Goal: Check status

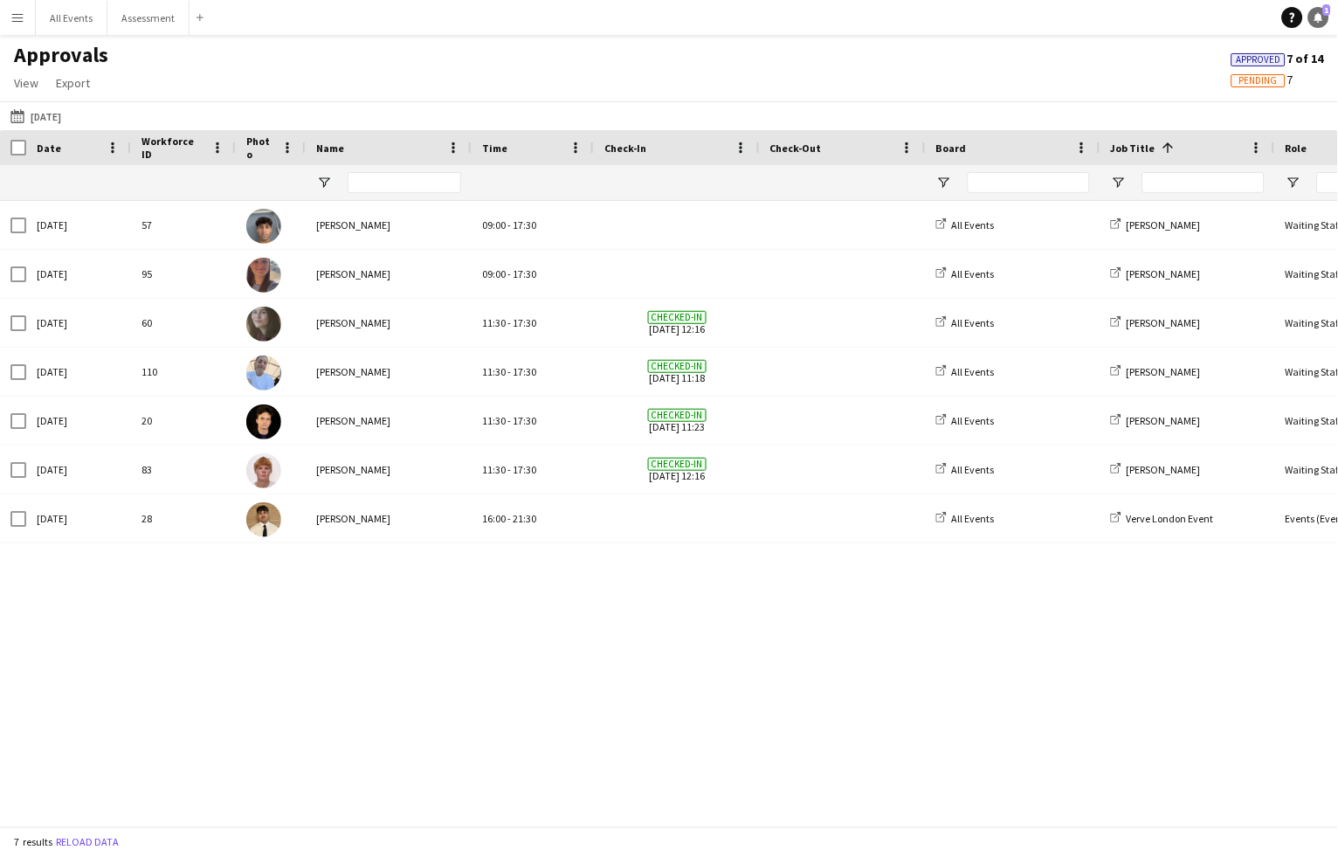
click at [1324, 15] on span "1" at bounding box center [1327, 9] width 8 height 11
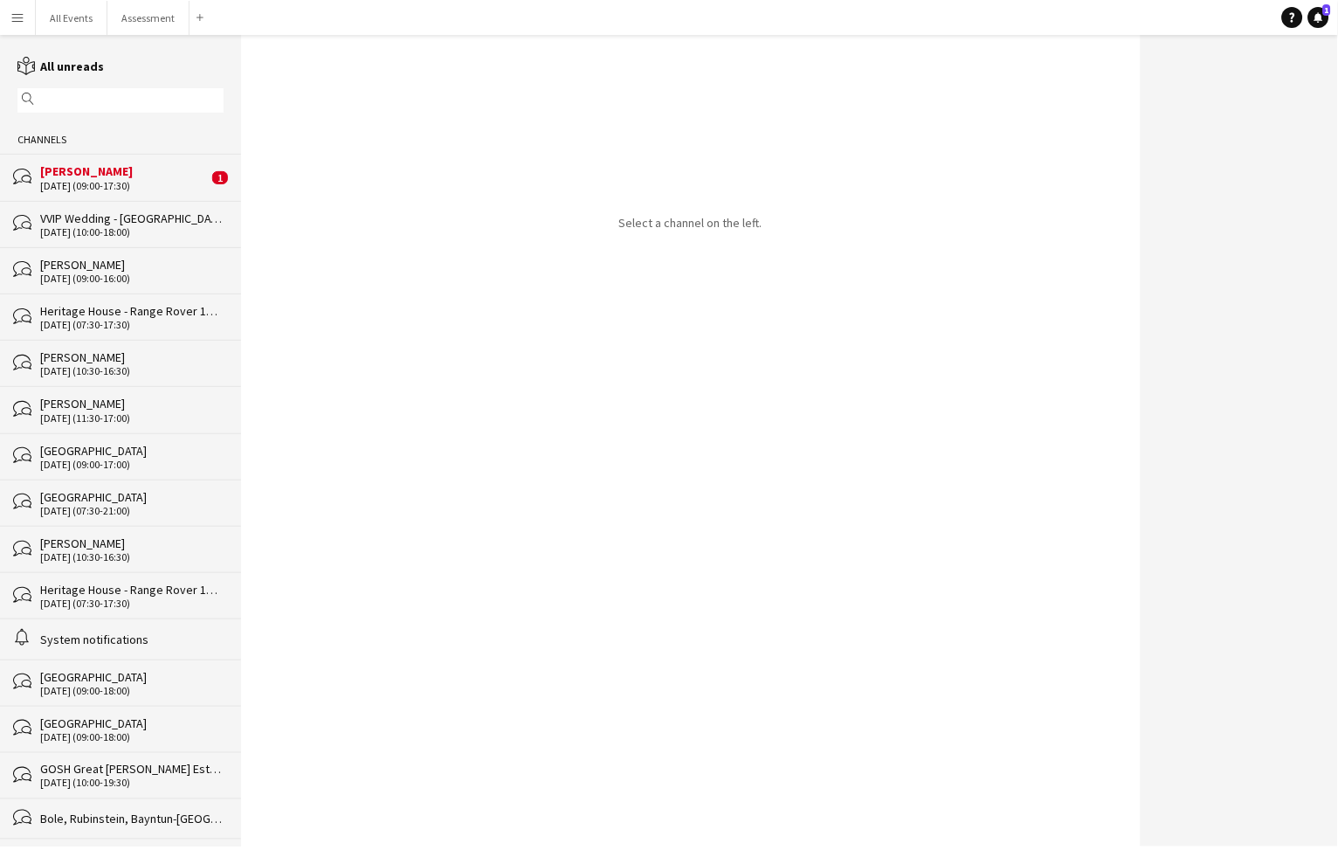
click at [117, 183] on div "[DATE] (09:00-17:30)" at bounding box center [124, 186] width 168 height 12
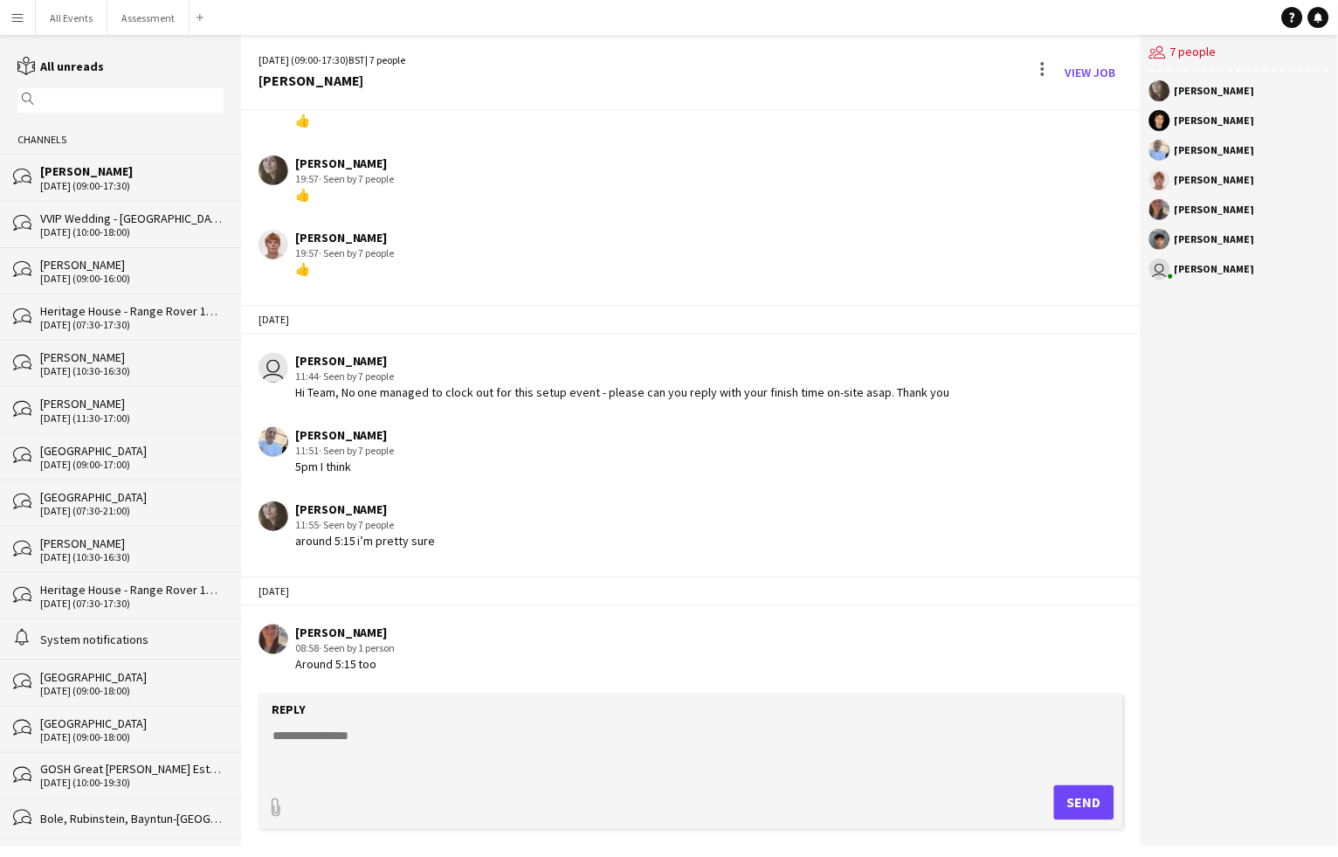
scroll to position [689, 0]
click at [67, 20] on button "All Events Close" at bounding box center [72, 18] width 72 height 34
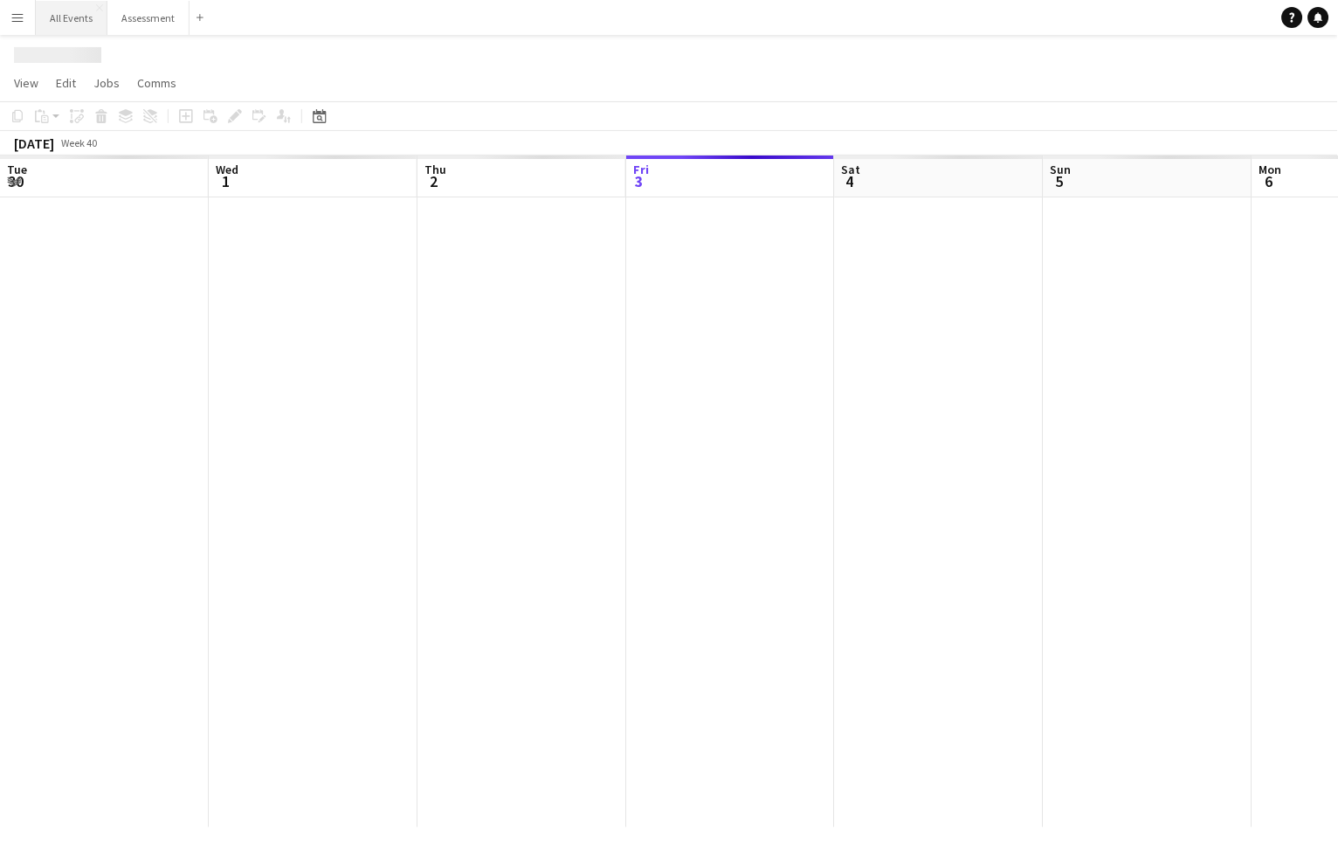
scroll to position [0, 417]
click at [20, 24] on app-icon "Menu" at bounding box center [17, 17] width 14 height 14
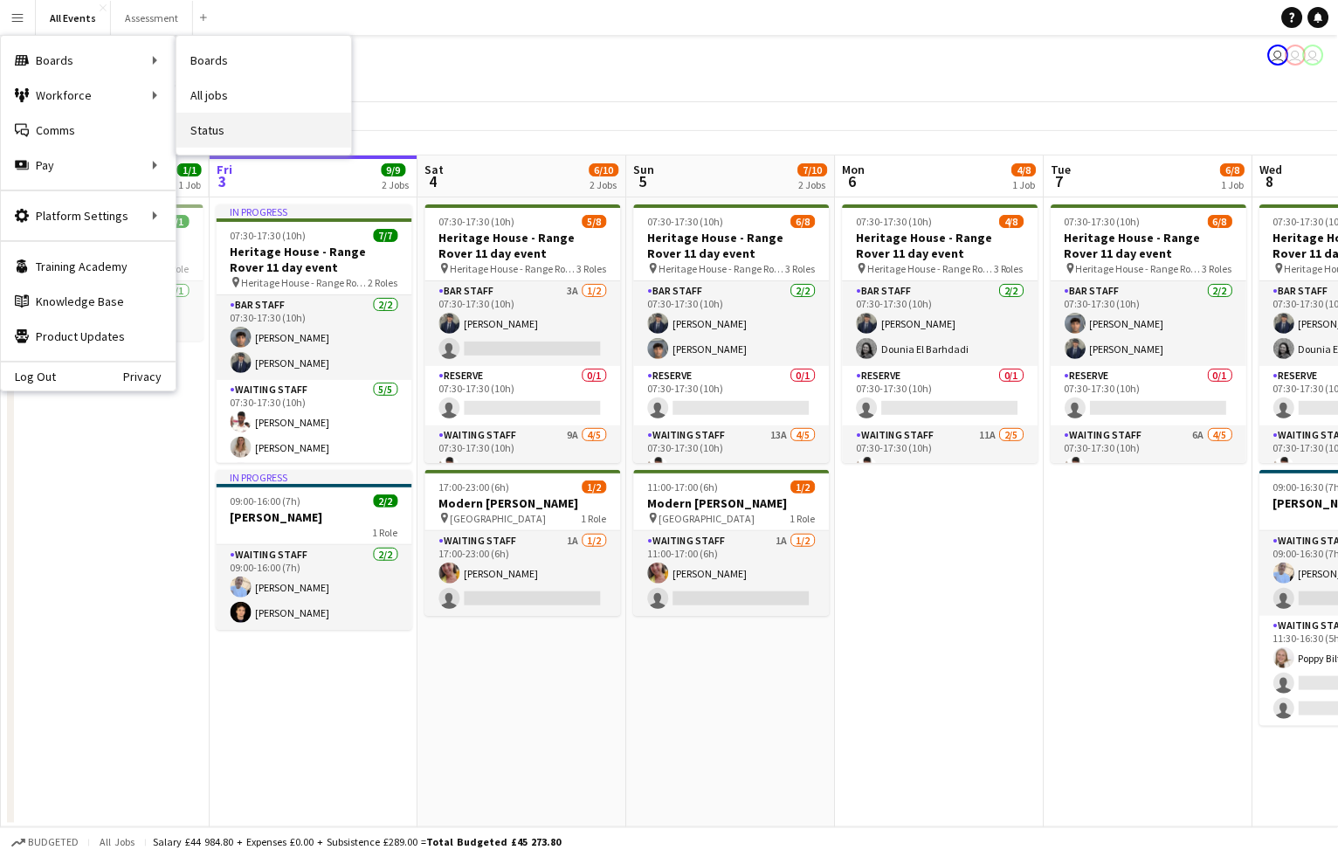
click at [214, 132] on link "Status" at bounding box center [263, 130] width 175 height 35
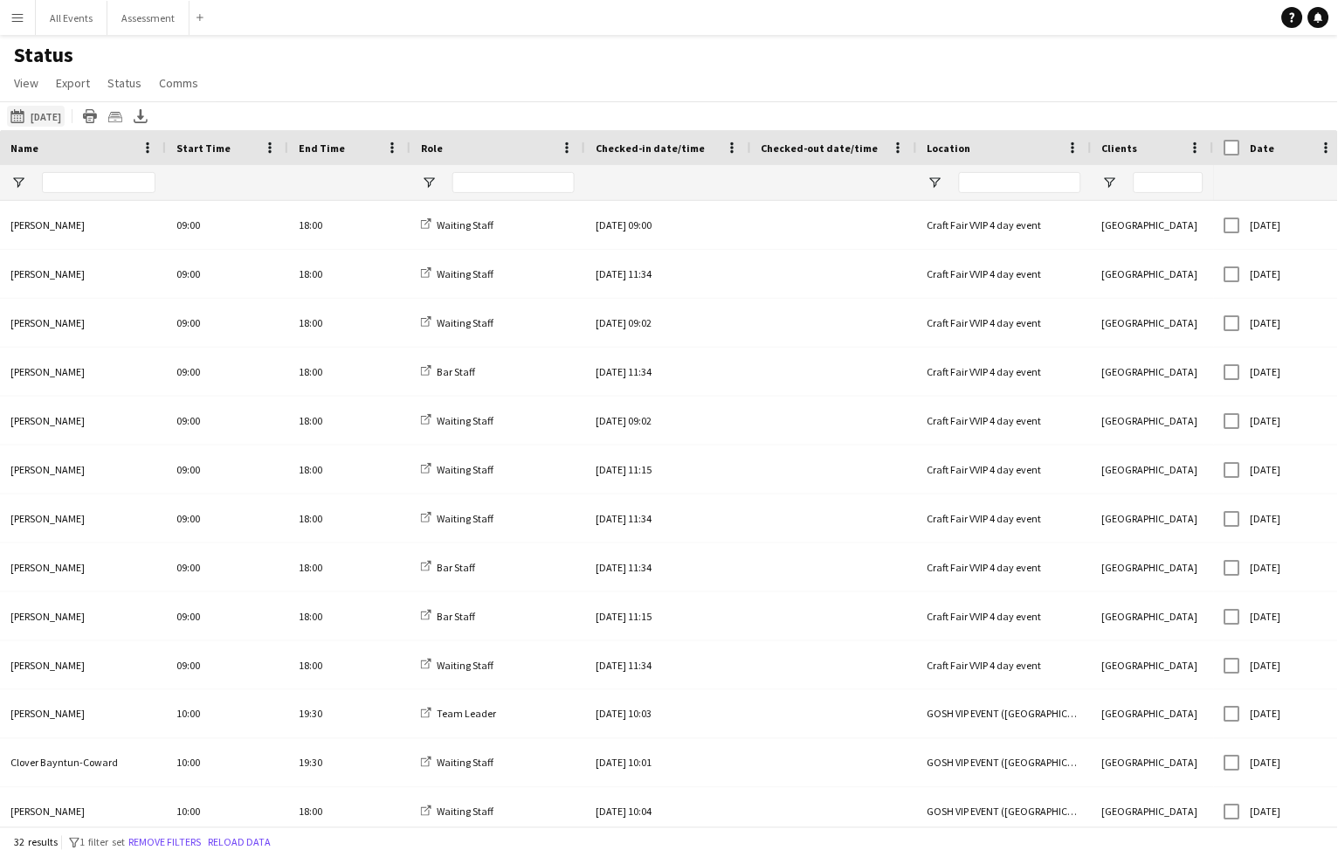
click at [42, 118] on button "[DATE] to [DATE] [DATE]" at bounding box center [36, 116] width 58 height 21
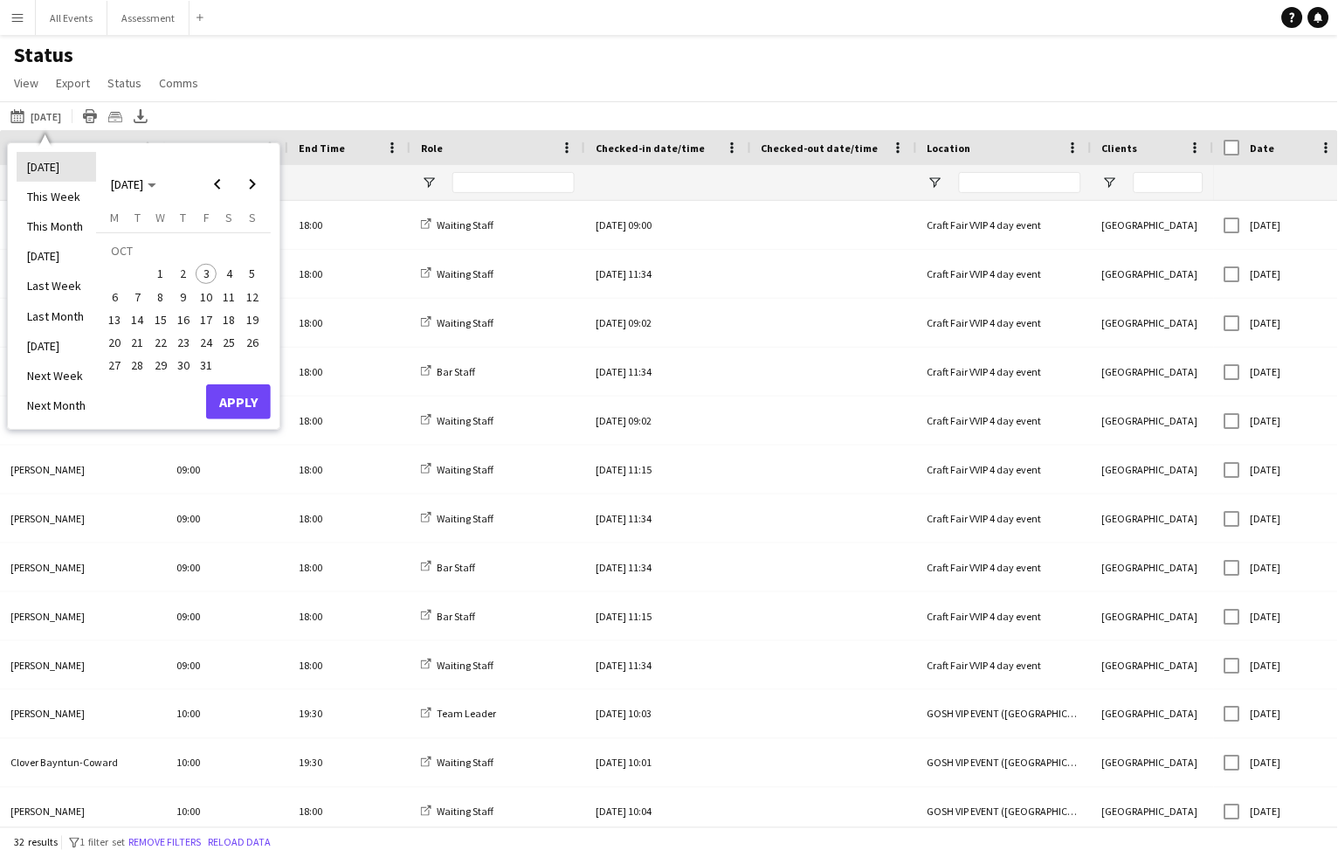
click at [49, 176] on li "[DATE]" at bounding box center [56, 167] width 79 height 30
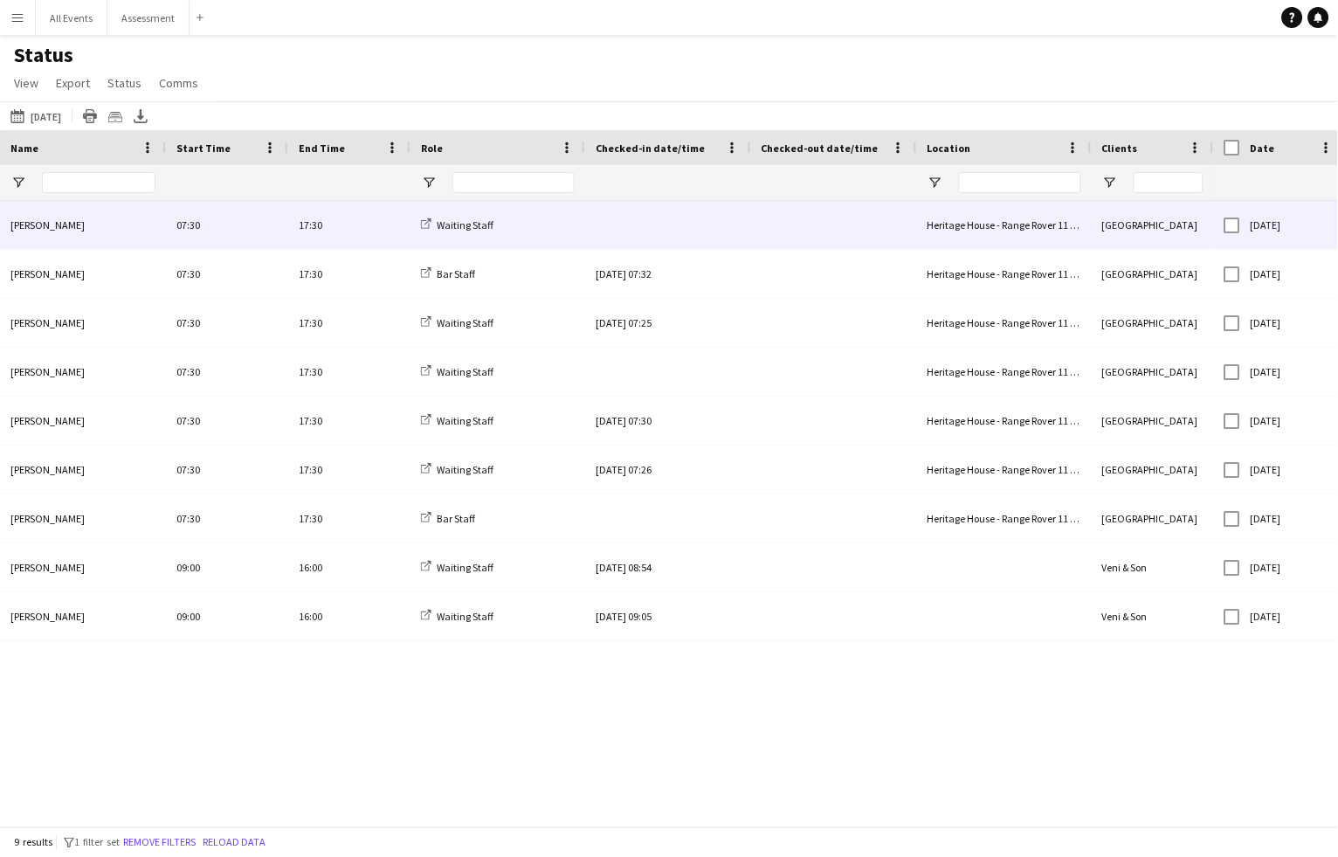
click at [639, 226] on div at bounding box center [668, 225] width 145 height 48
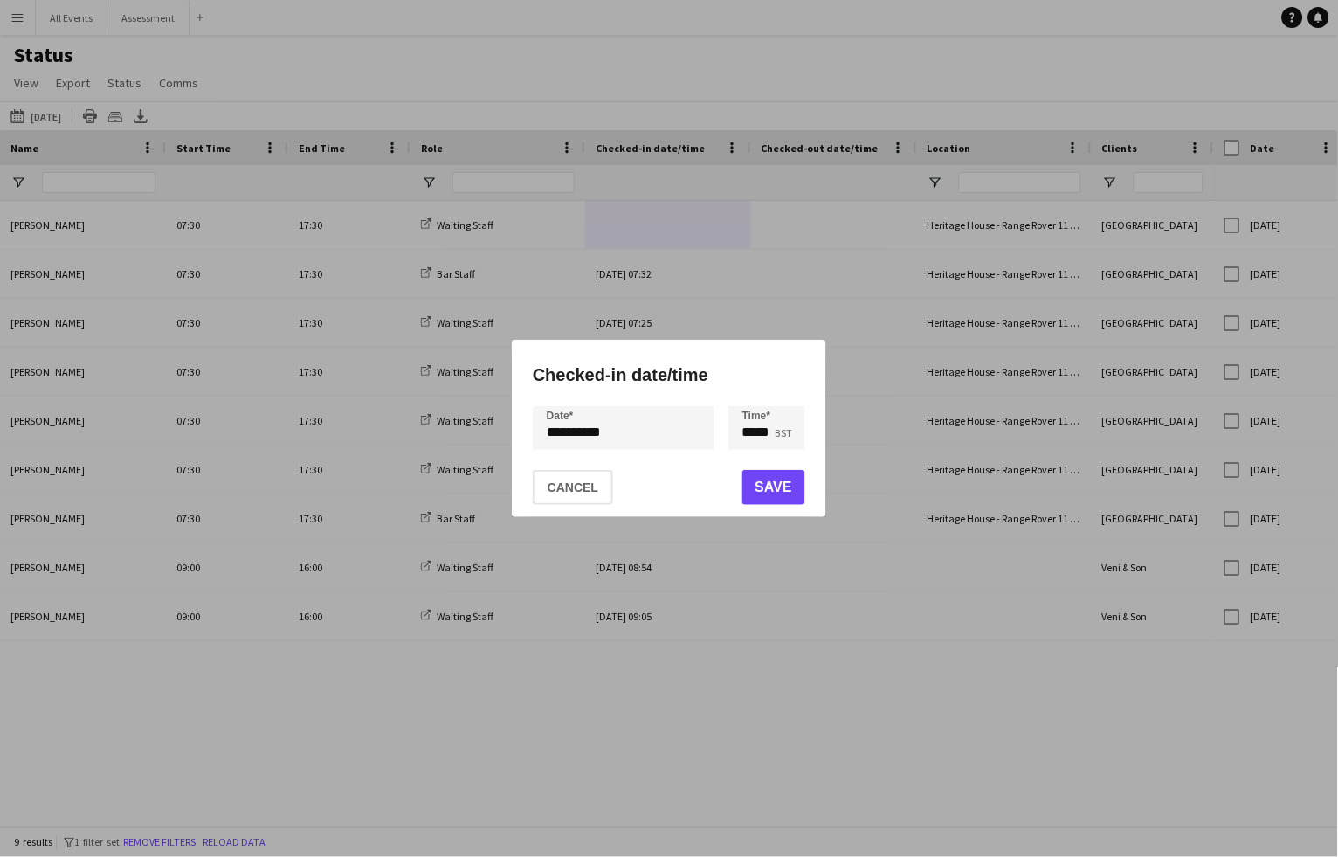
click at [769, 488] on button "Save" at bounding box center [773, 487] width 63 height 35
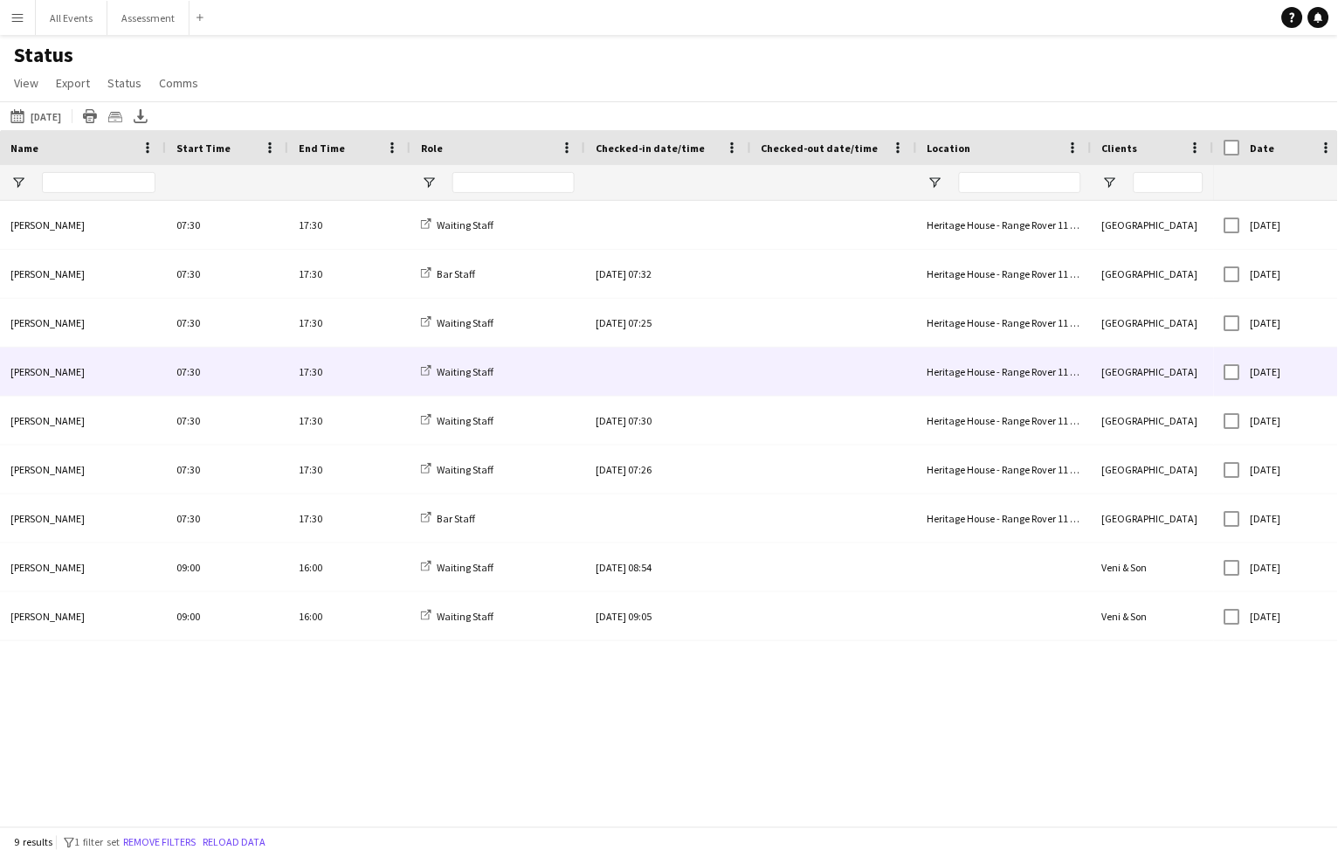
click at [643, 374] on div at bounding box center [668, 372] width 145 height 48
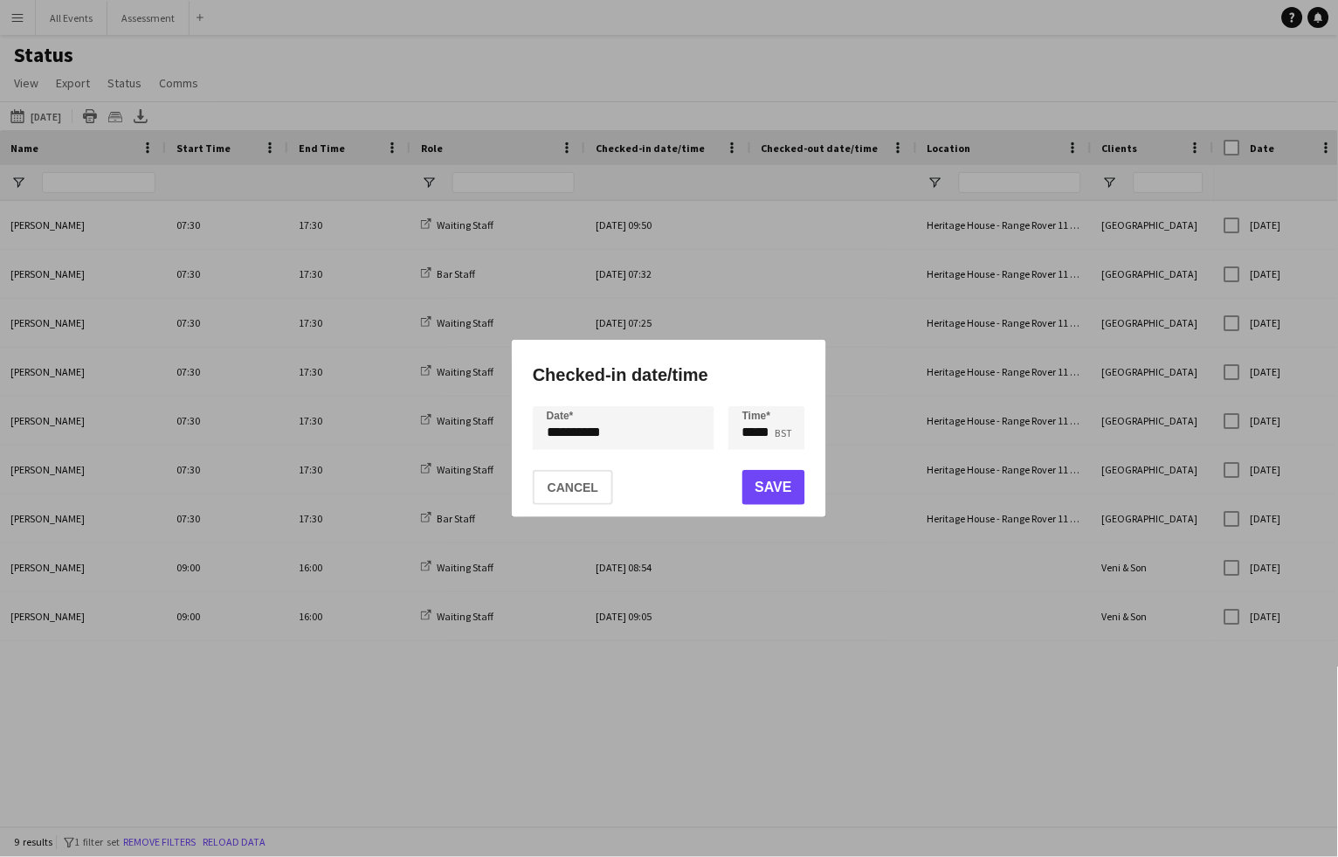
click at [784, 498] on button "Save" at bounding box center [773, 487] width 63 height 35
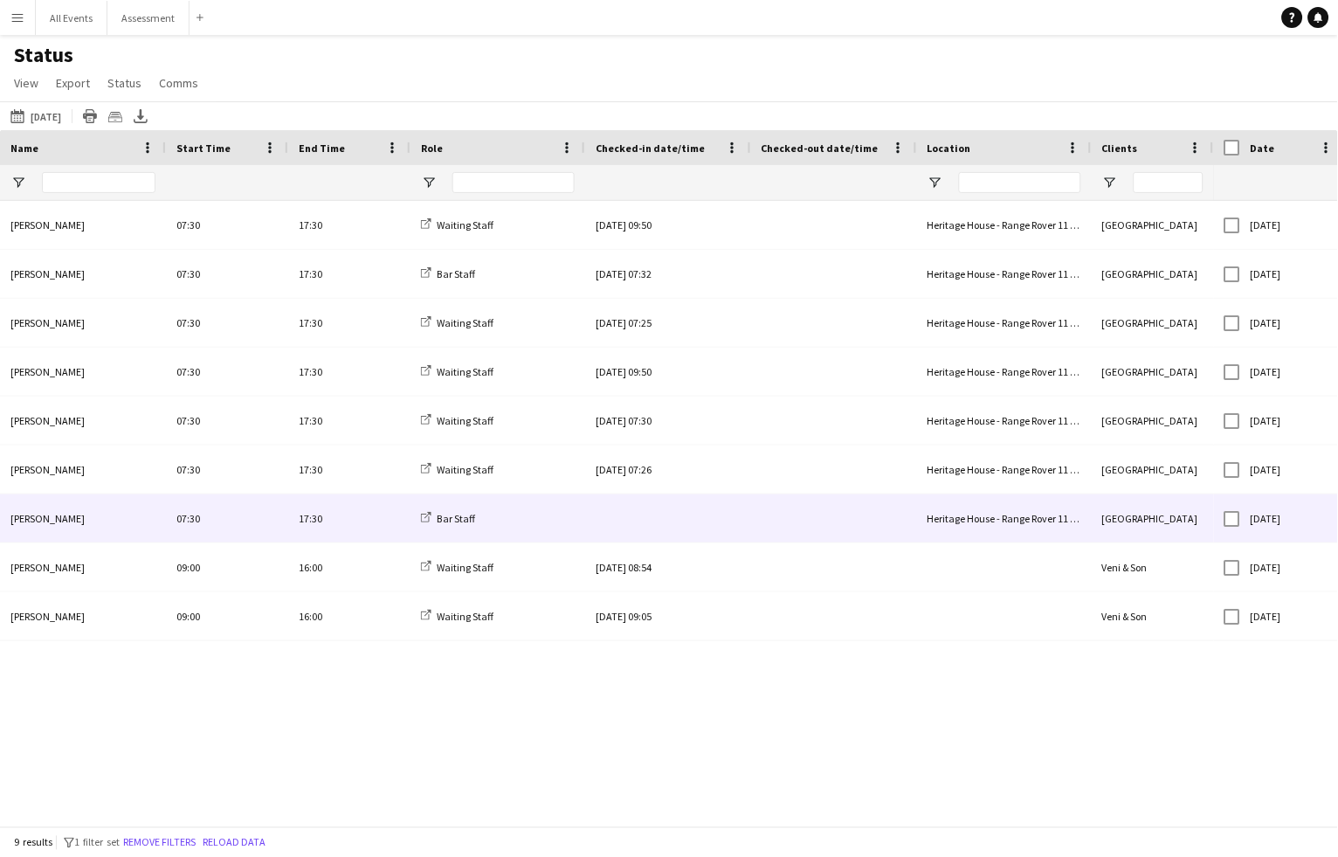
click at [643, 519] on div at bounding box center [668, 518] width 145 height 48
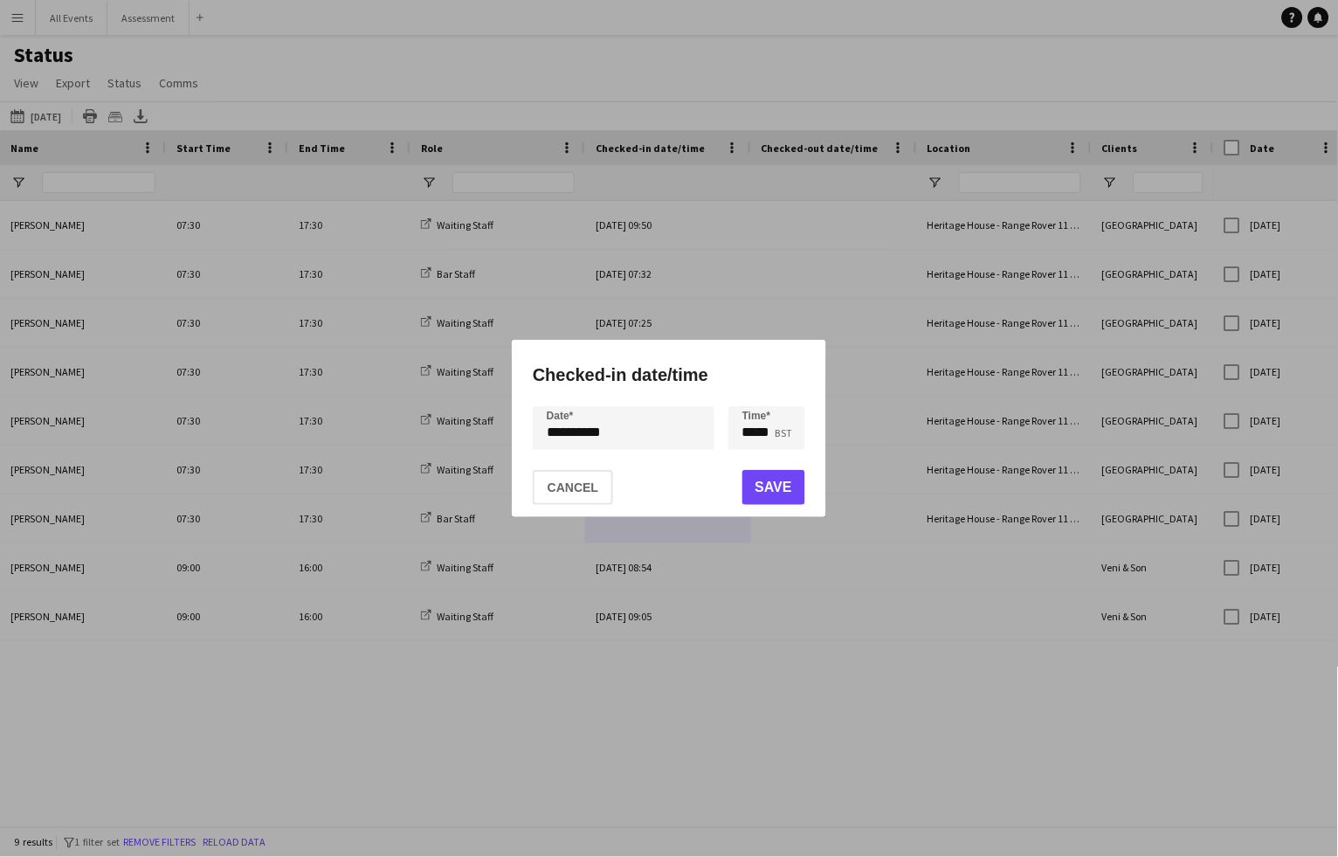
click at [749, 496] on button "Save" at bounding box center [773, 487] width 63 height 35
